Goal: Information Seeking & Learning: Learn about a topic

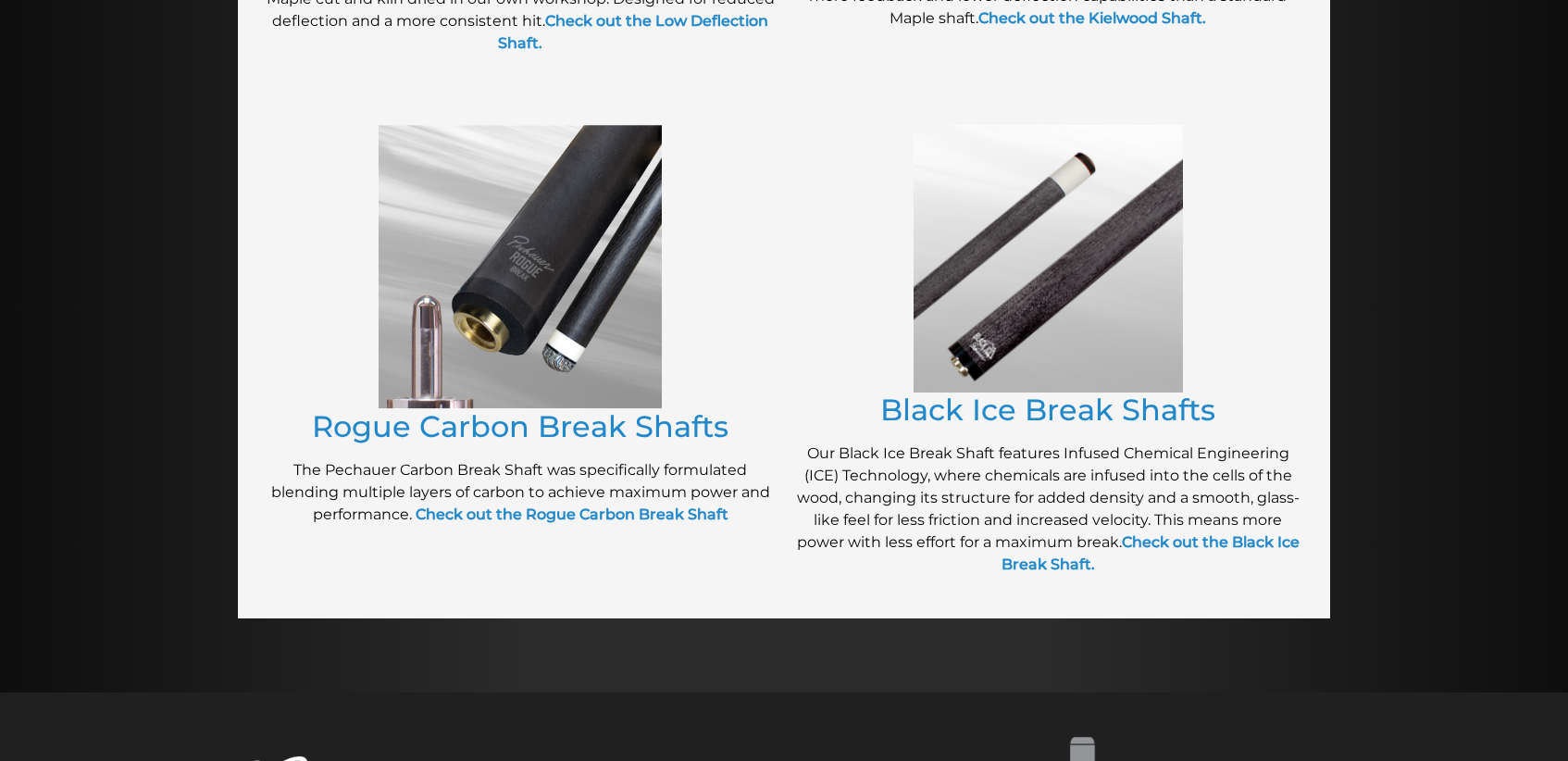
scroll to position [1342, 0]
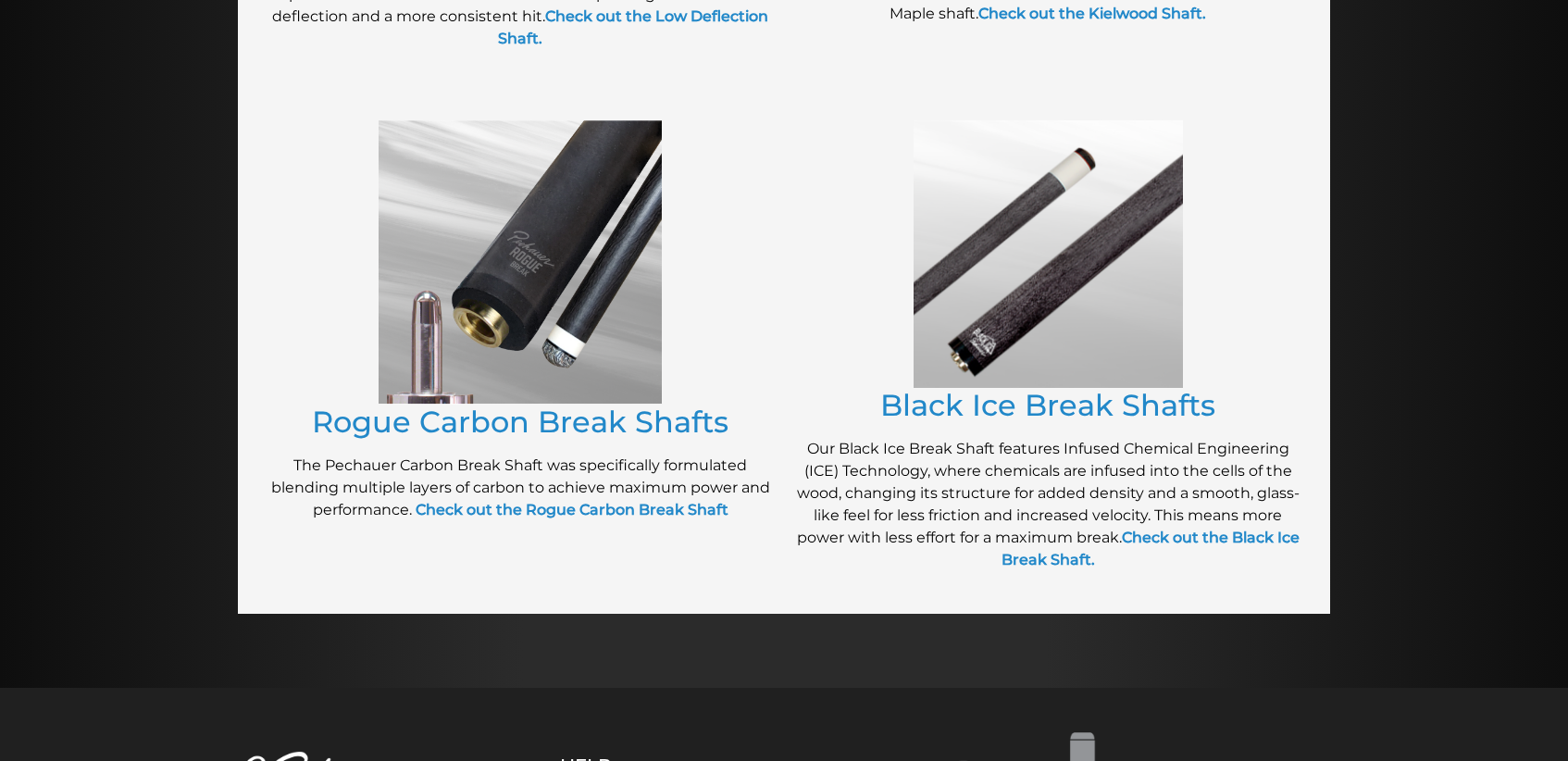
click at [587, 239] on img at bounding box center [520, 262] width 283 height 284
click at [472, 417] on link "Rogue Carbon Break Shafts" at bounding box center [520, 422] width 416 height 36
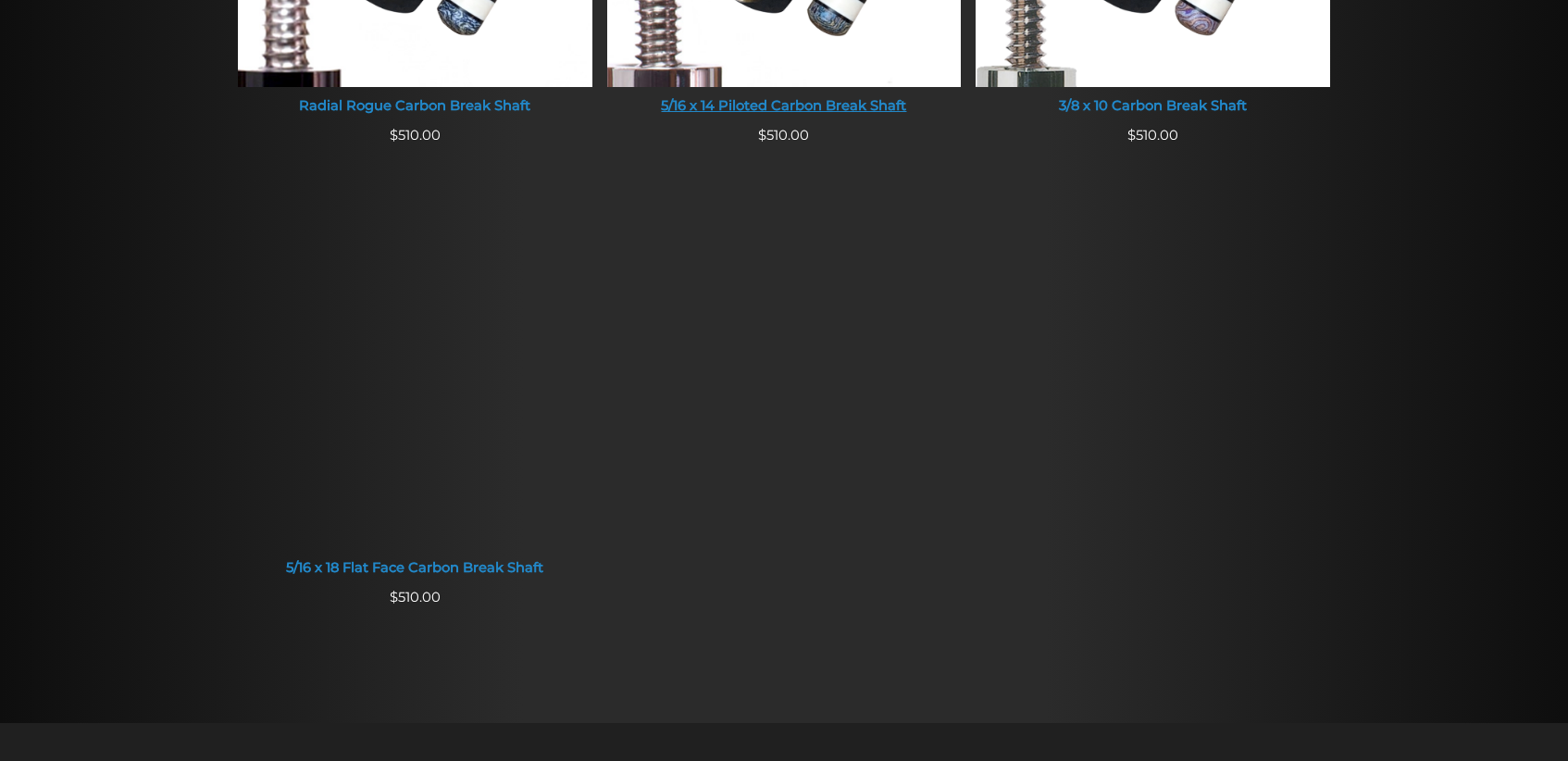
scroll to position [1505, 0]
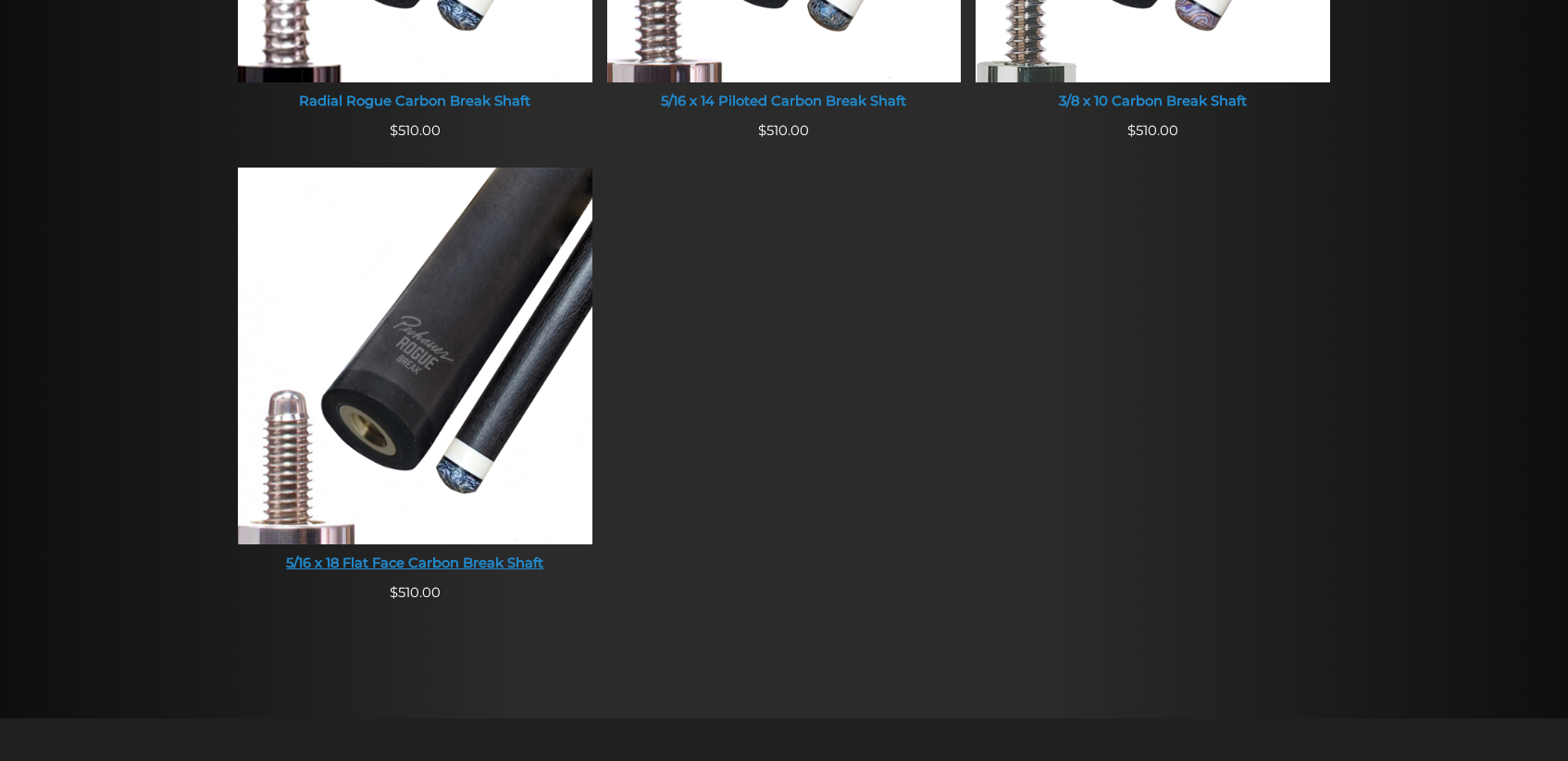
click at [455, 556] on div "5/16 x 18 Flat Face Carbon Break Shaft" at bounding box center [414, 564] width 354 height 17
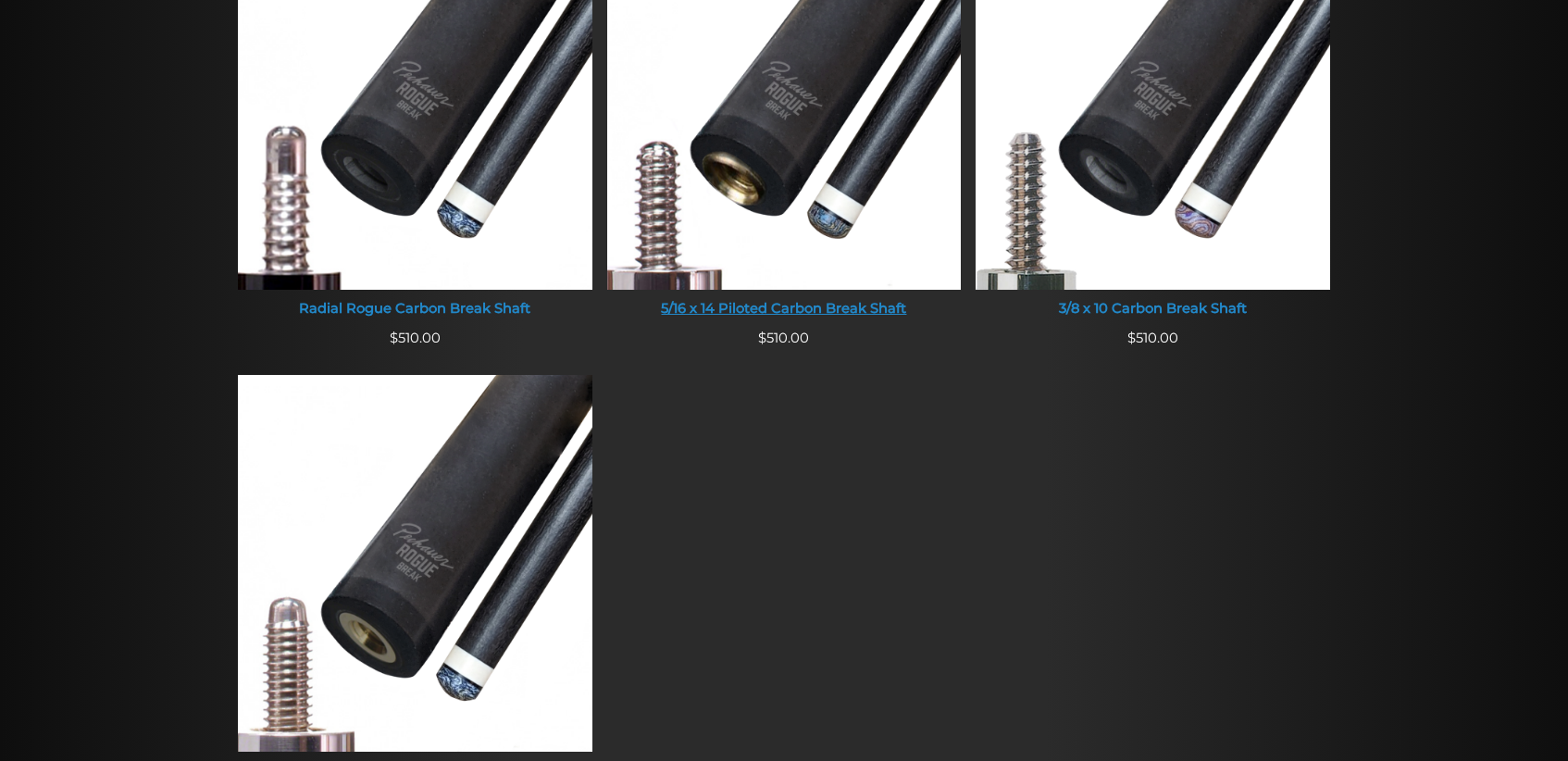
scroll to position [1293, 0]
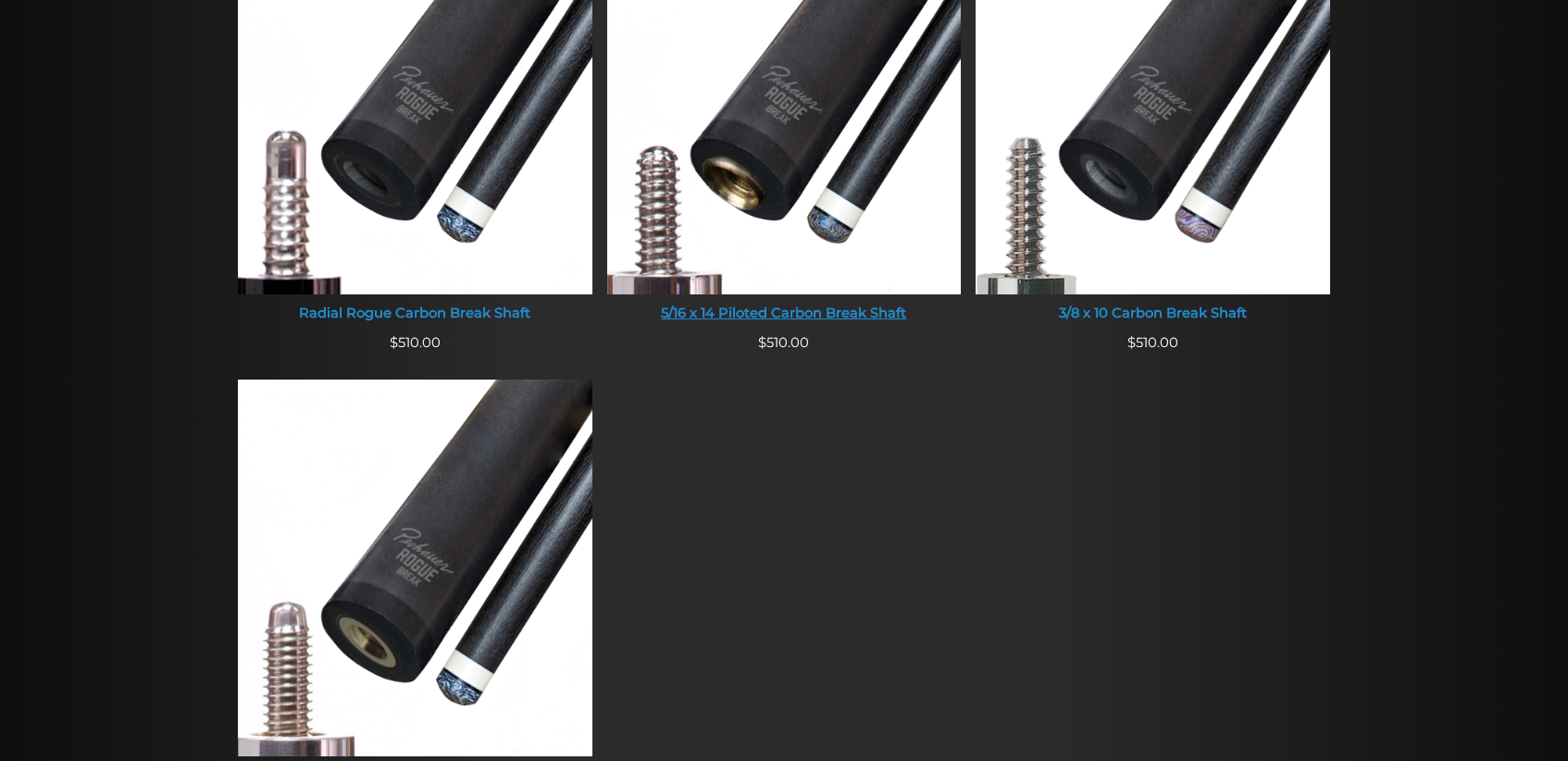
click at [837, 308] on div "5/16 x 14 Piloted Carbon Break Shaft" at bounding box center [784, 314] width 354 height 17
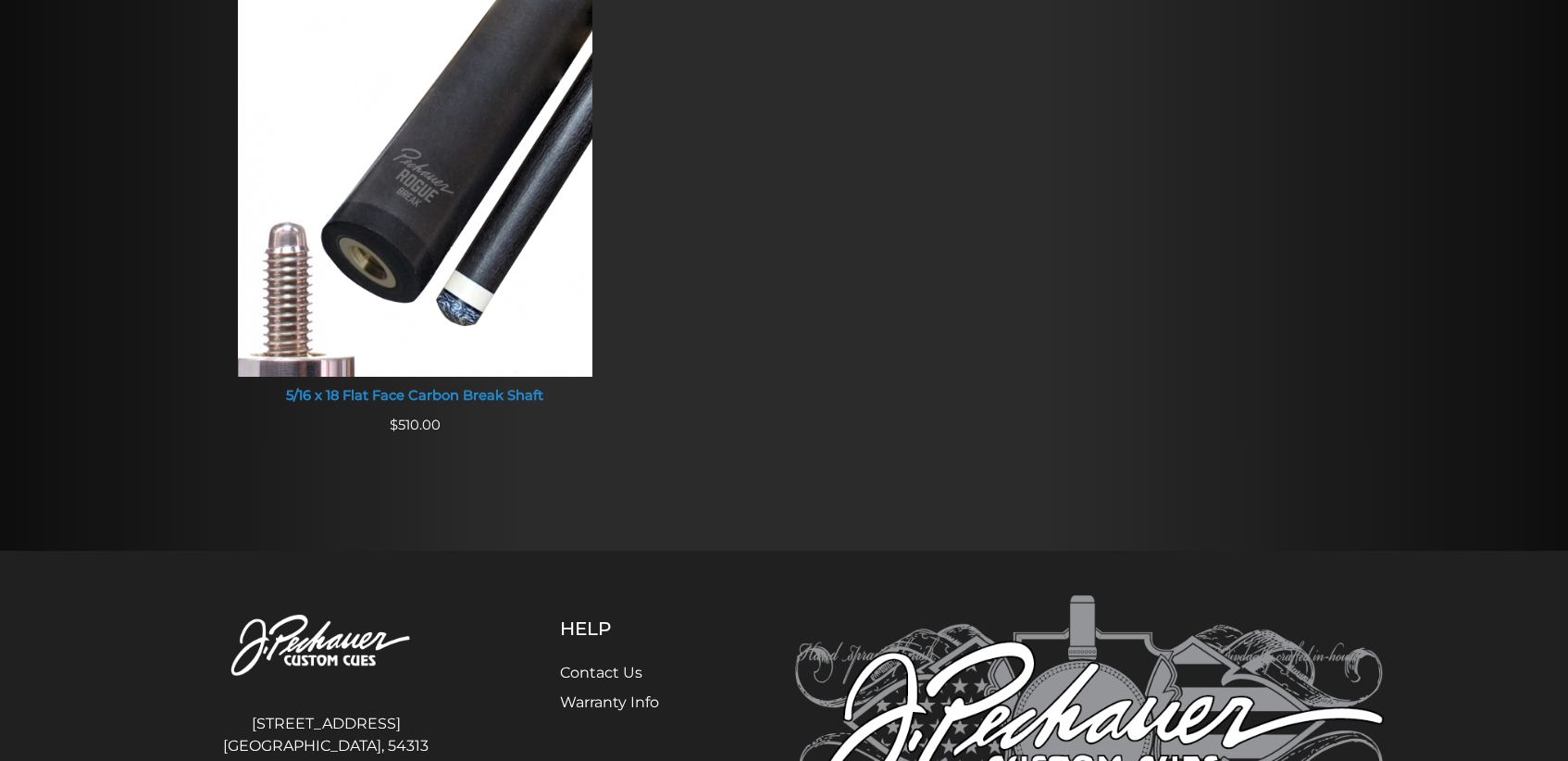
scroll to position [1884, 0]
